Goal: Transaction & Acquisition: Book appointment/travel/reservation

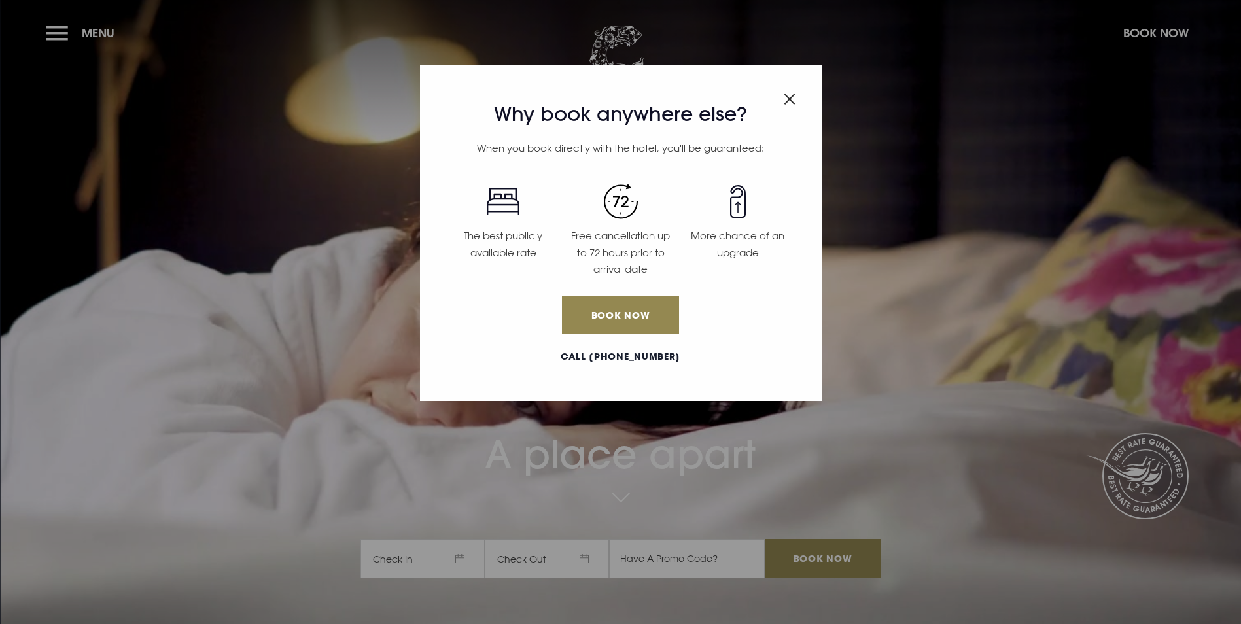
click at [798, 95] on div "Why book anywhere else? When you book directly with the hotel, you'll be guaran…" at bounding box center [621, 233] width 402 height 336
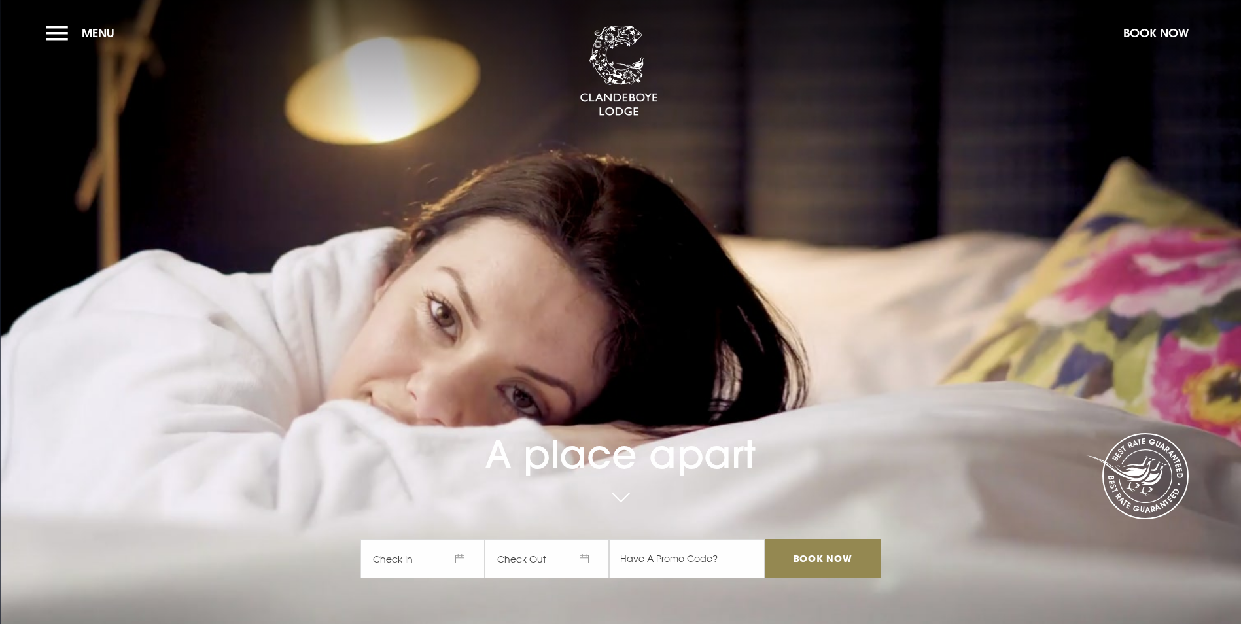
click at [792, 98] on section "A place apart Check In Check Out Mon Tue Wed Thur Fri Sat Sun Mon Tue Wed Thur …" at bounding box center [620, 312] width 1241 height 624
click at [118, 16] on section "A place apart Check In Check Out Mon Tue Wed Thur Fri Sat Sun Mon Tue Wed Thur …" at bounding box center [620, 312] width 1241 height 624
click at [111, 33] on span "Menu" at bounding box center [98, 33] width 33 height 15
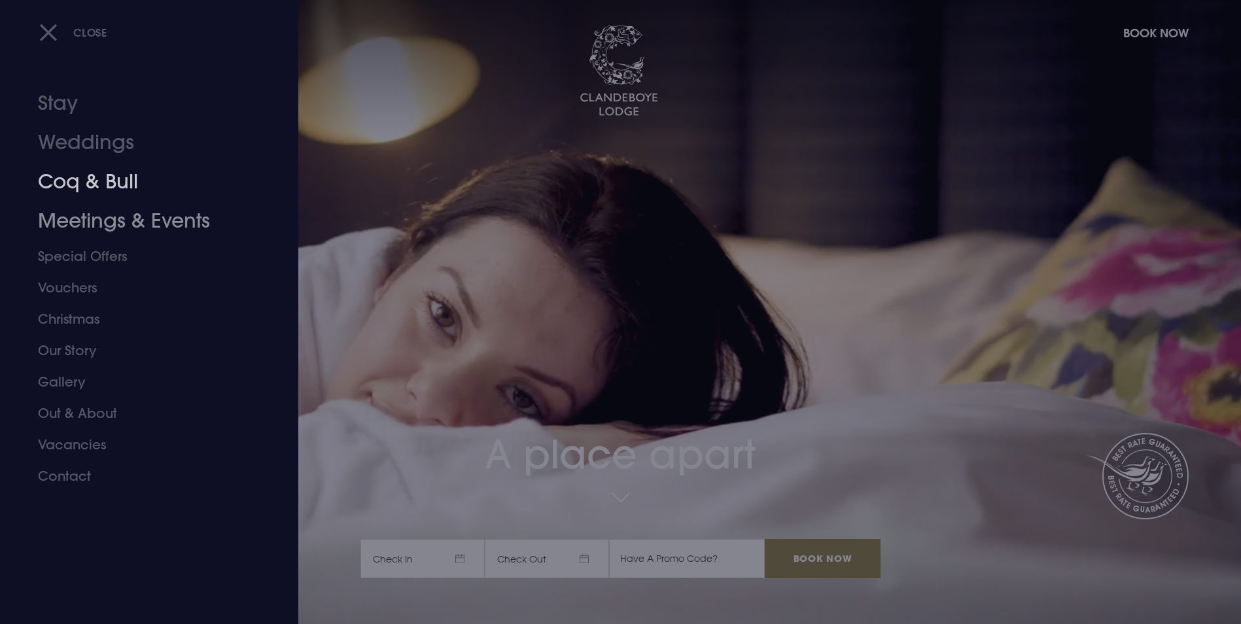
click at [105, 190] on link "Coq & Bull" at bounding box center [141, 181] width 207 height 39
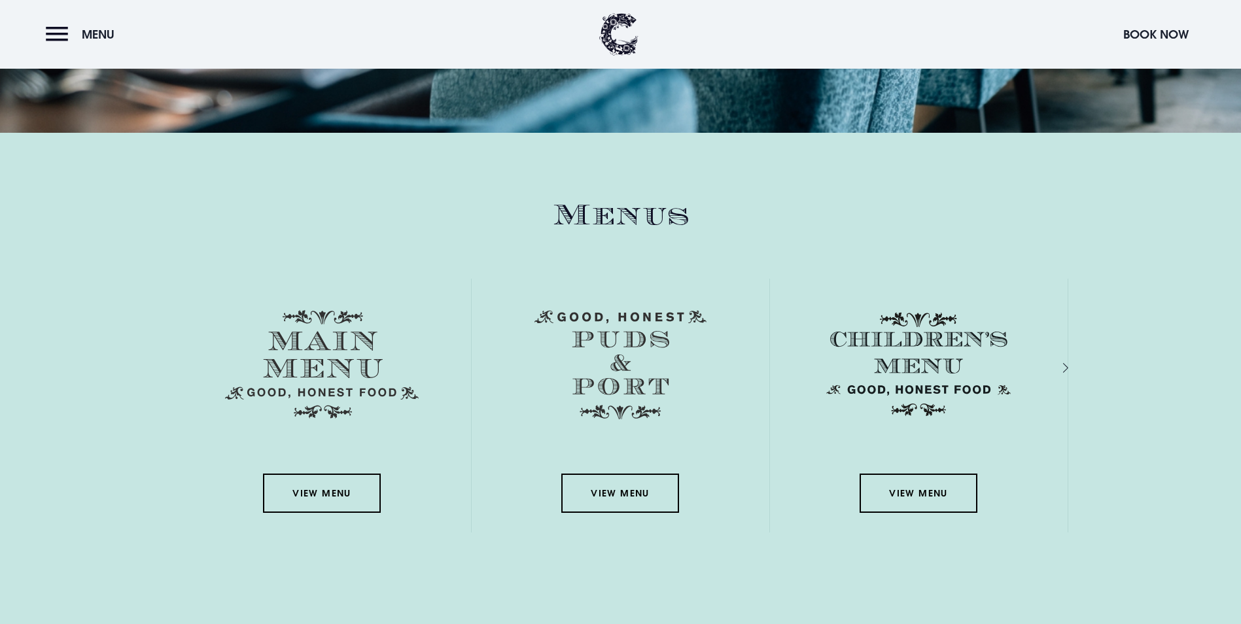
scroll to position [1898, 0]
click at [357, 473] on link "View Menu" at bounding box center [322, 492] width 118 height 39
click at [629, 473] on link "View Menu" at bounding box center [620, 492] width 118 height 39
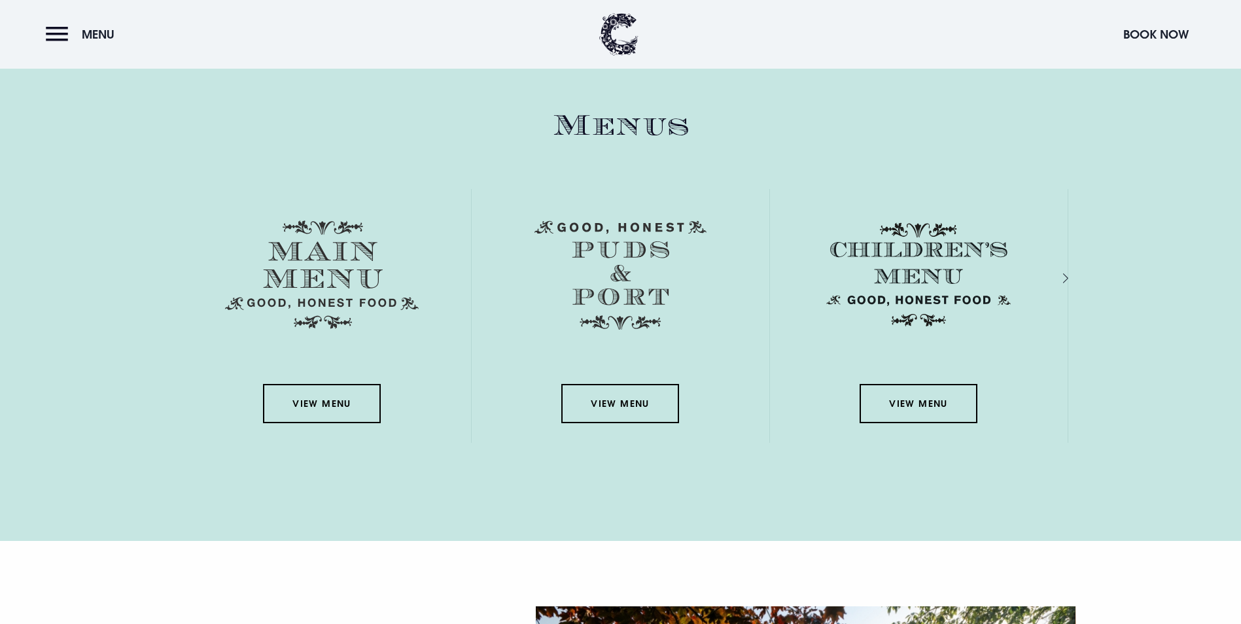
scroll to position [1963, 0]
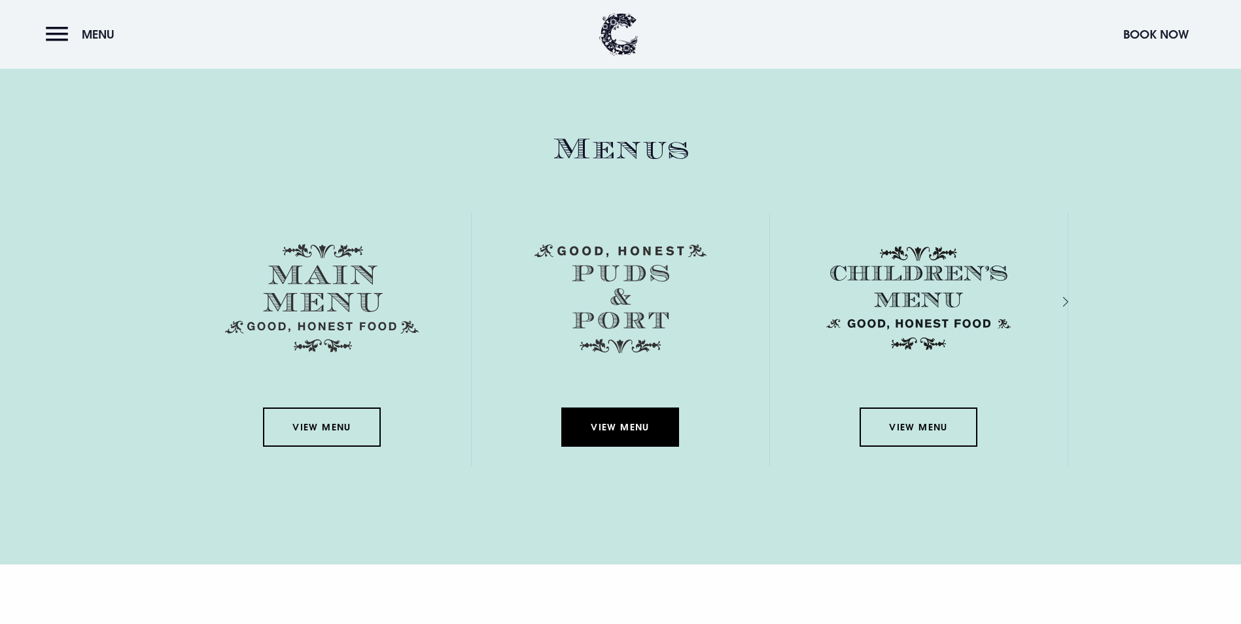
click at [646, 408] on link "View Menu" at bounding box center [620, 427] width 118 height 39
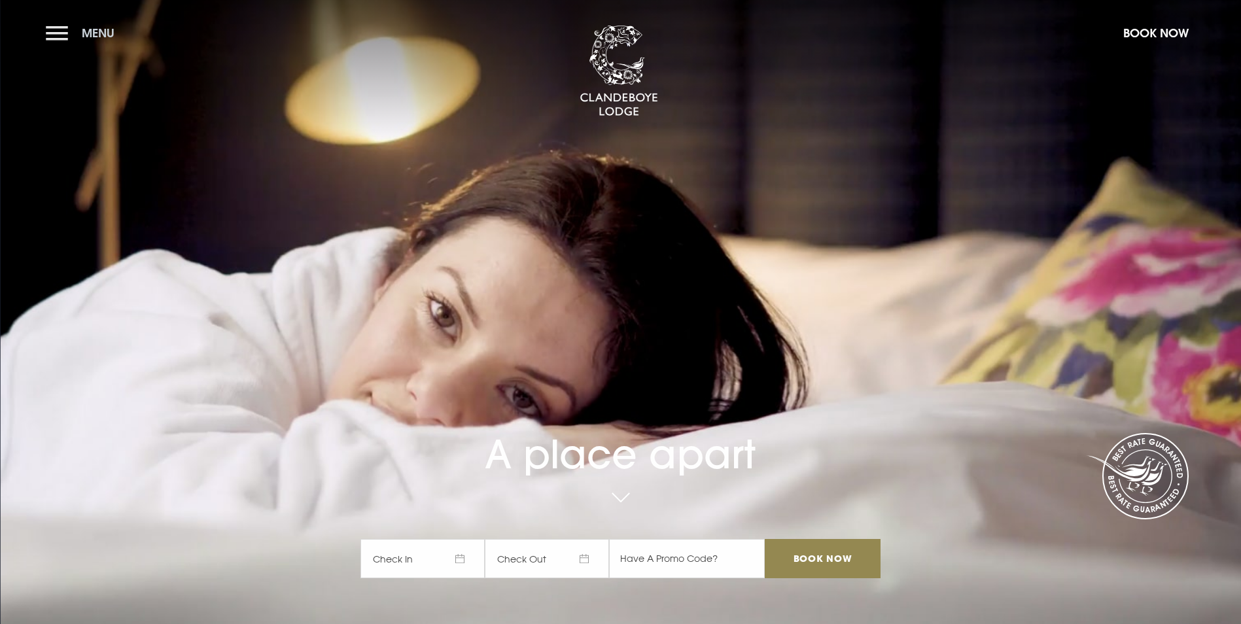
click at [82, 38] on span "Menu" at bounding box center [98, 33] width 33 height 15
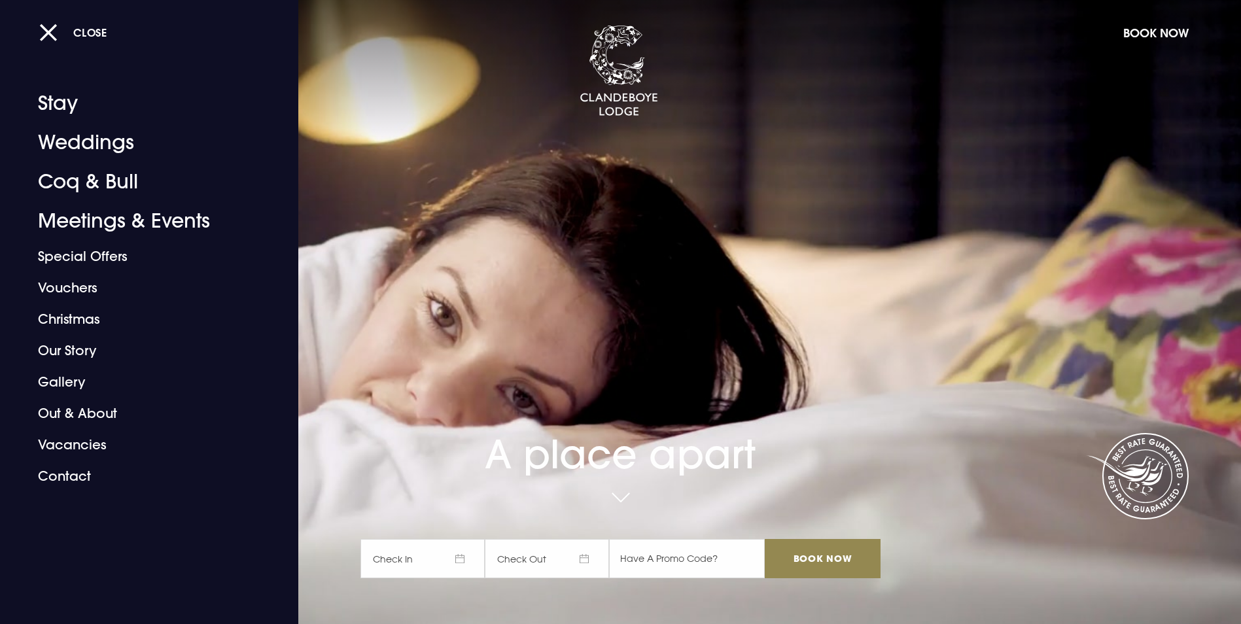
click at [82, 38] on span "Menu" at bounding box center [98, 33] width 33 height 15
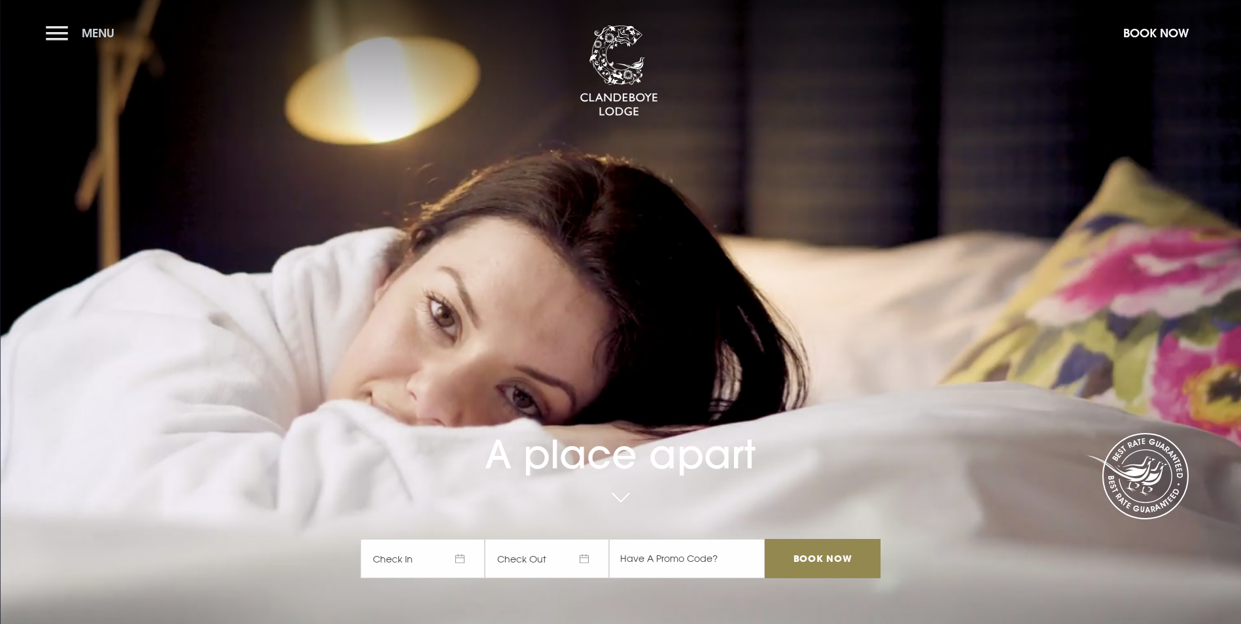
click at [58, 38] on button "Menu" at bounding box center [83, 33] width 75 height 28
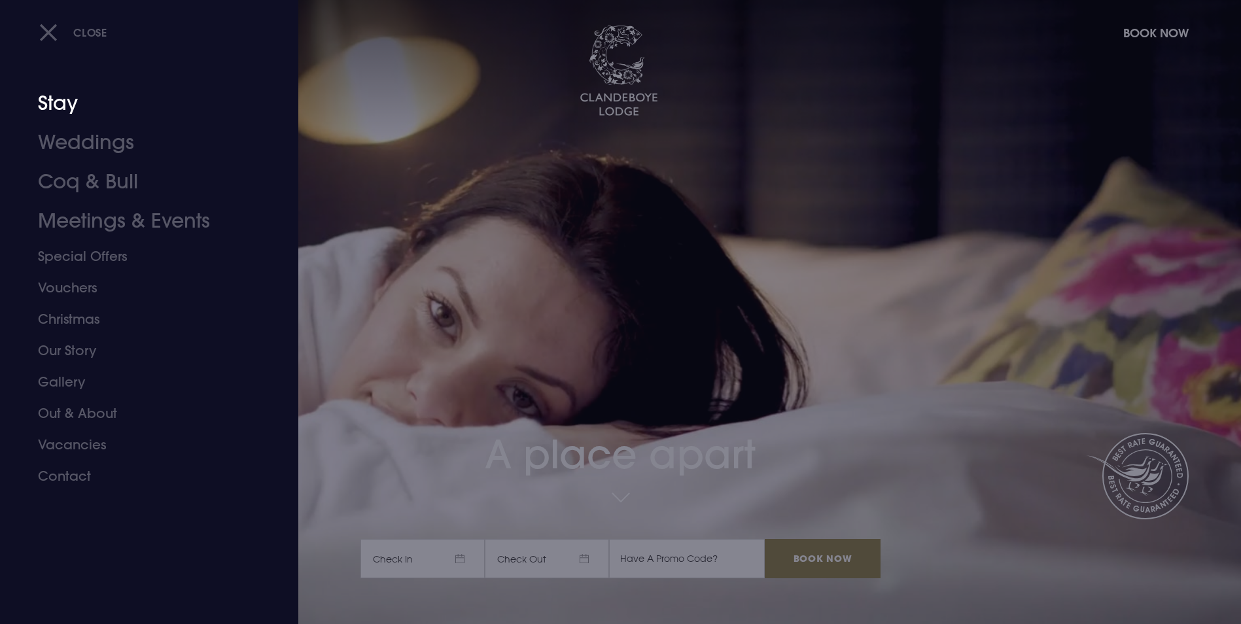
click at [57, 114] on link "Stay" at bounding box center [141, 103] width 207 height 39
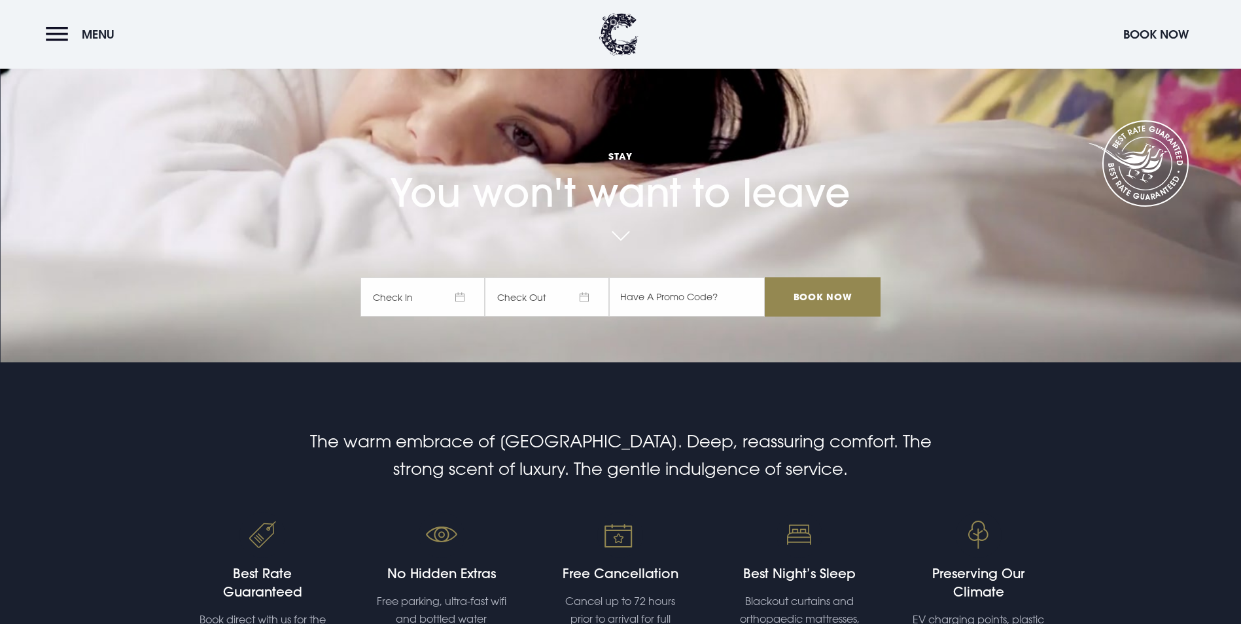
click at [473, 277] on span "Check In" at bounding box center [423, 296] width 124 height 39
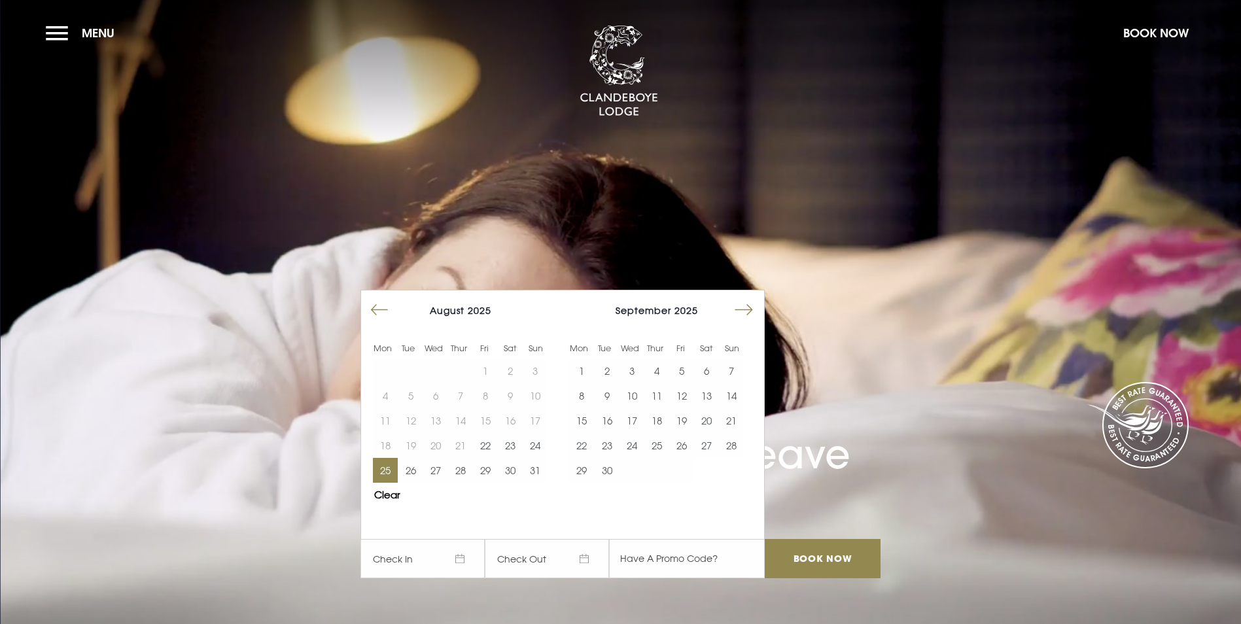
click at [393, 458] on button "25" at bounding box center [385, 470] width 25 height 25
click at [807, 539] on input "Book Now" at bounding box center [822, 558] width 115 height 39
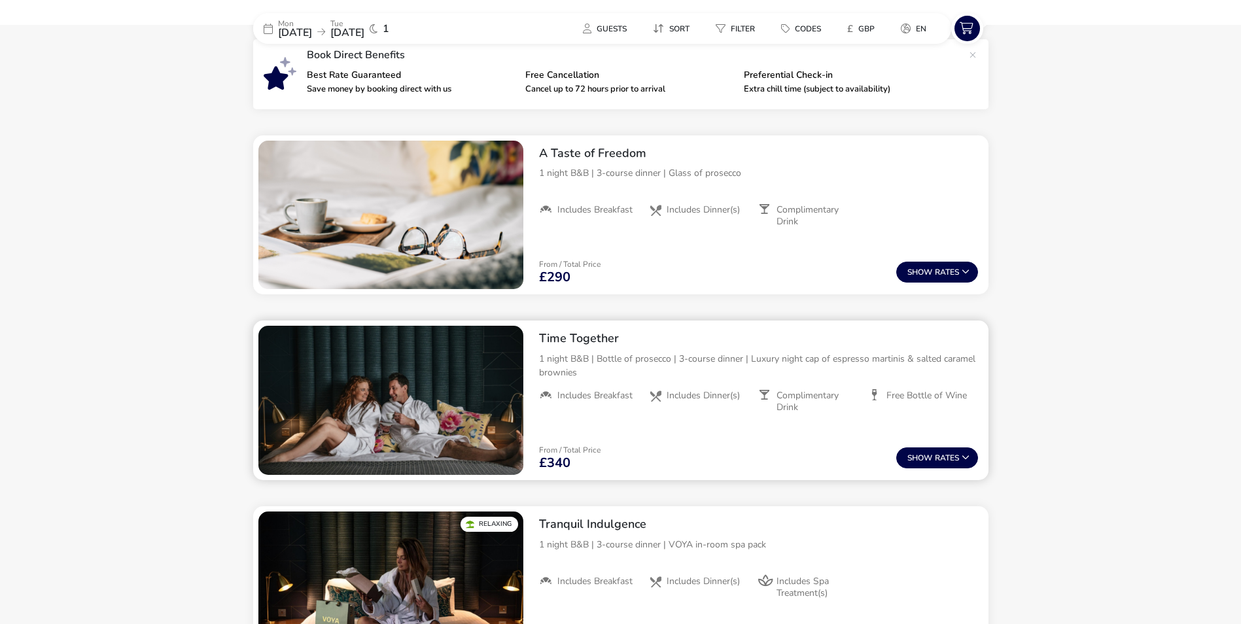
scroll to position [559, 0]
